Goal: Task Accomplishment & Management: Use online tool/utility

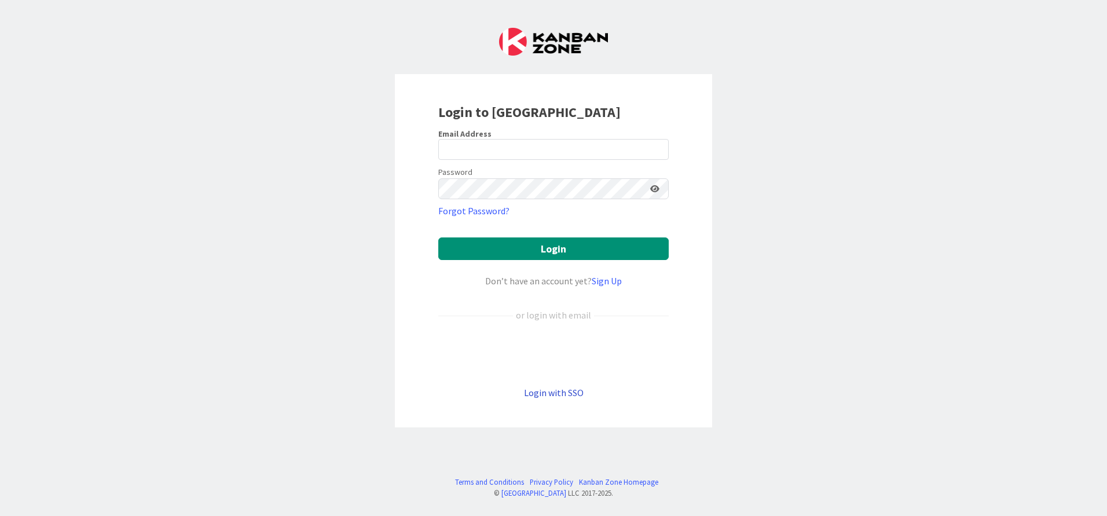
click at [569, 392] on link "Login with SSO" at bounding box center [554, 393] width 60 height 12
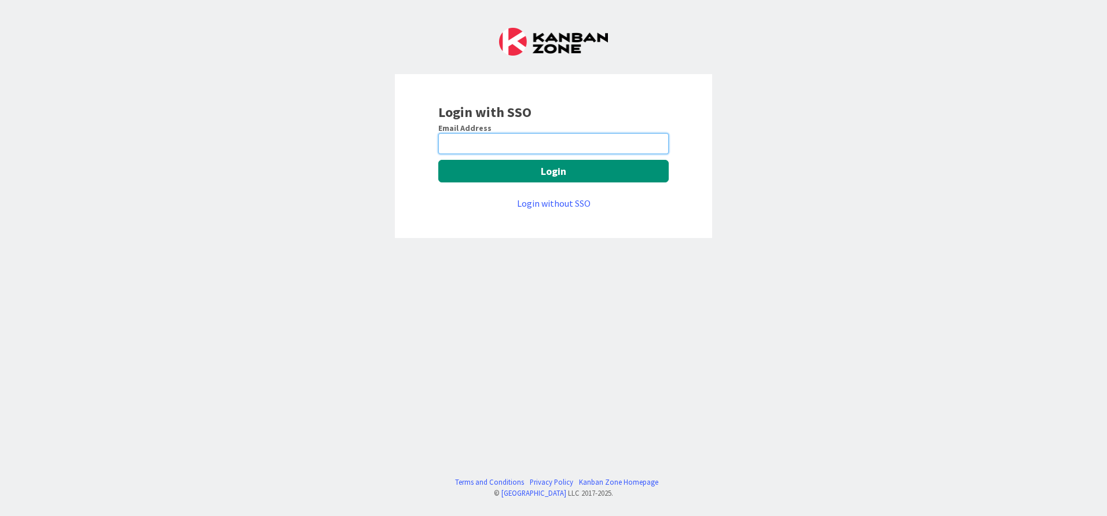
click at [457, 146] on input "email" at bounding box center [553, 143] width 230 height 21
type input "Alex.Repetto@huisman-nl.com"
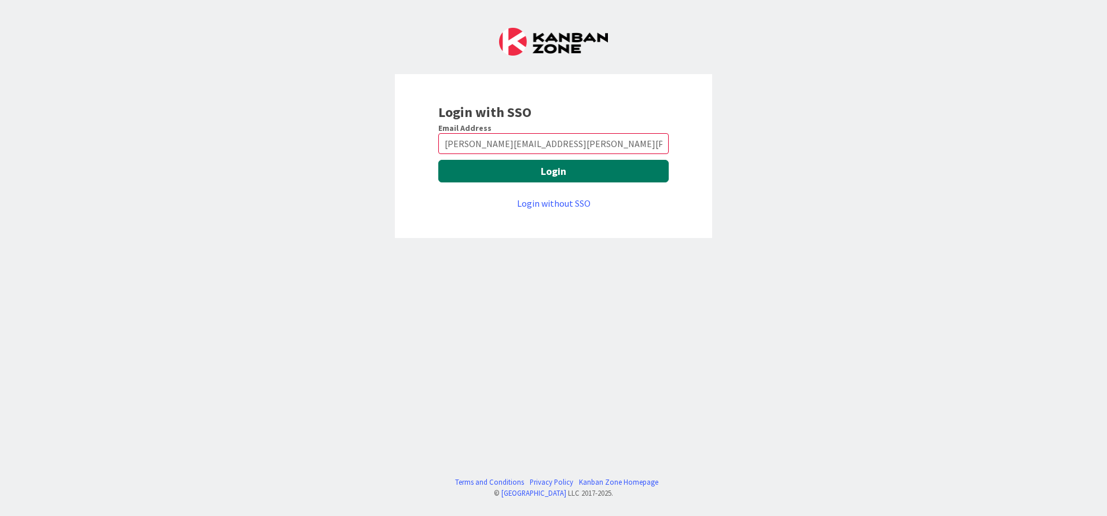
click at [548, 175] on button "Login" at bounding box center [553, 171] width 230 height 23
